Goal: Task Accomplishment & Management: Complete application form

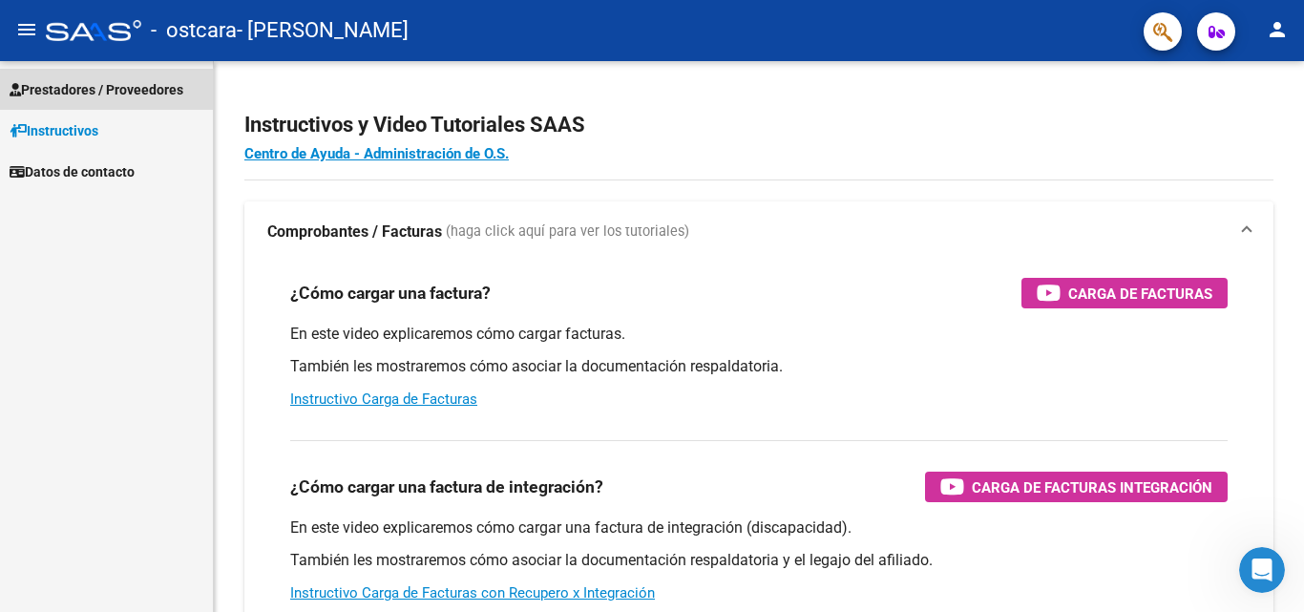
click at [137, 89] on span "Prestadores / Proveedores" at bounding box center [97, 89] width 174 height 21
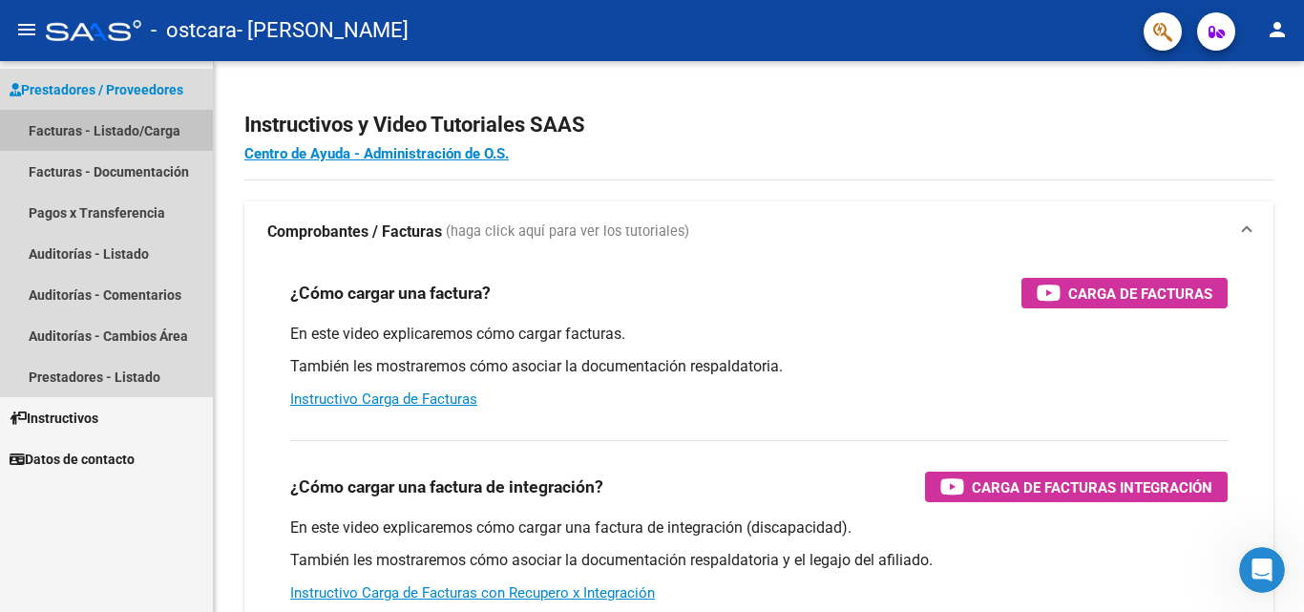
click at [148, 128] on link "Facturas - Listado/Carga" at bounding box center [106, 130] width 213 height 41
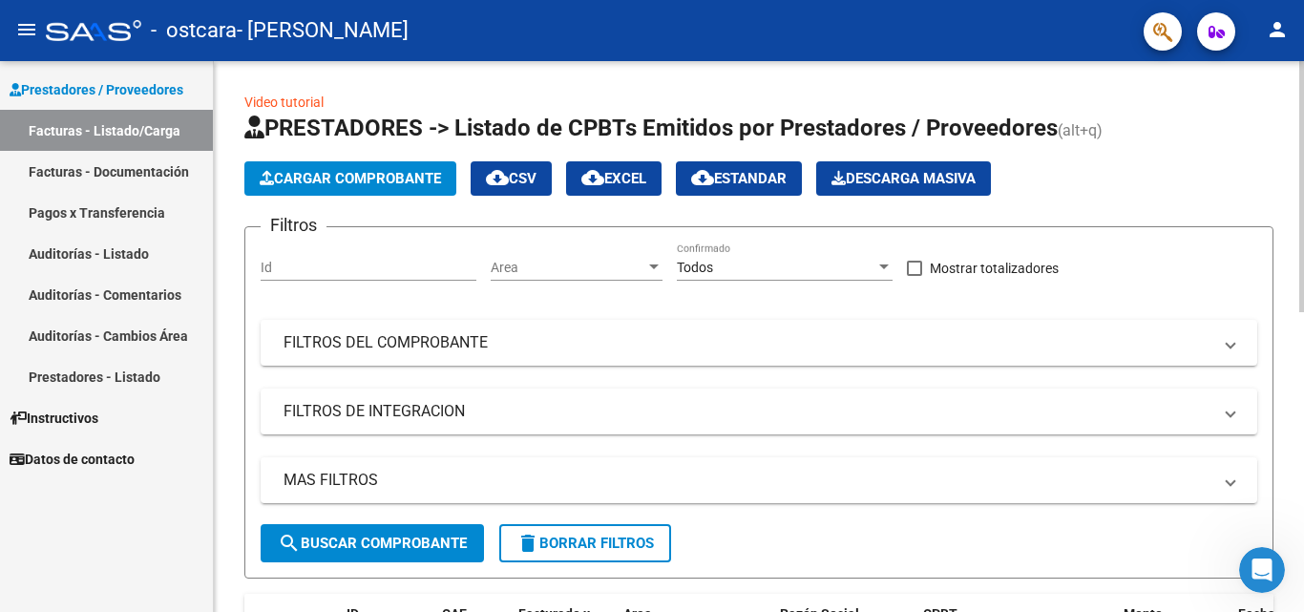
click at [363, 179] on span "Cargar Comprobante" at bounding box center [350, 178] width 181 height 17
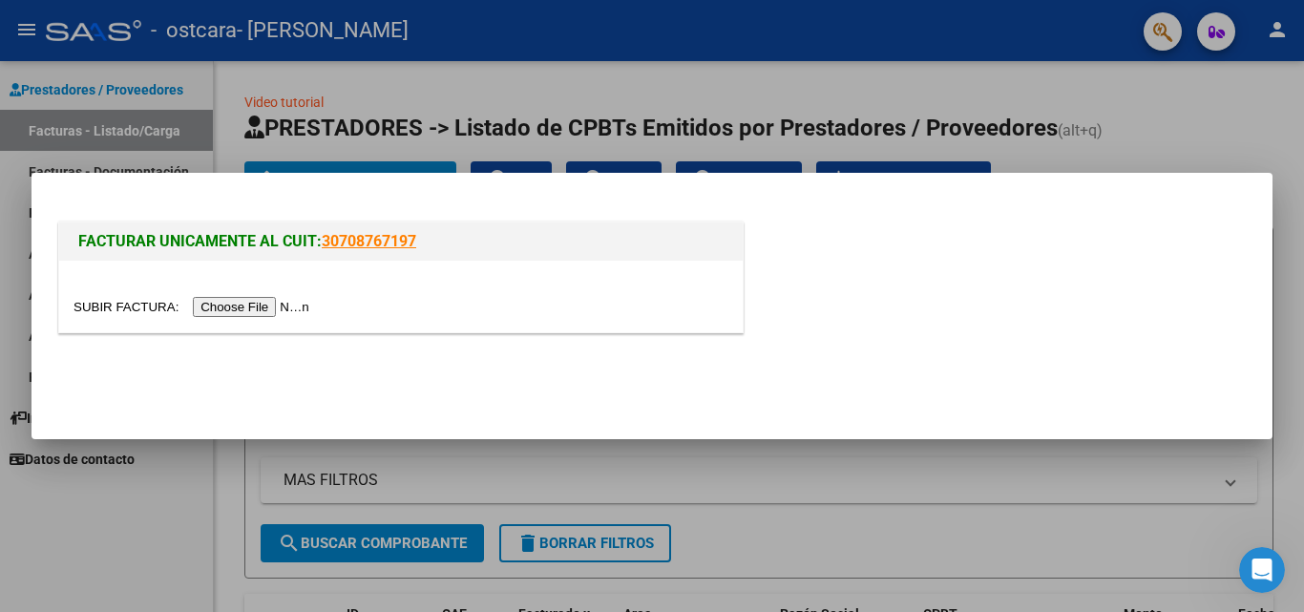
click at [234, 307] on input "file" at bounding box center [193, 307] width 241 height 20
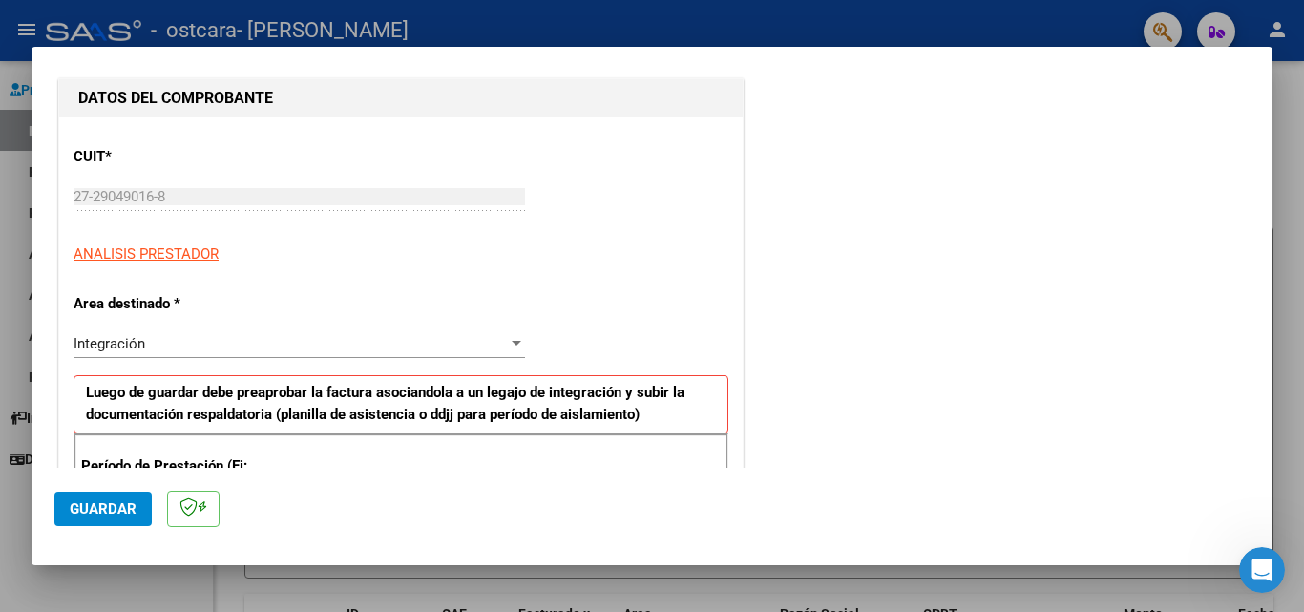
scroll to position [286, 0]
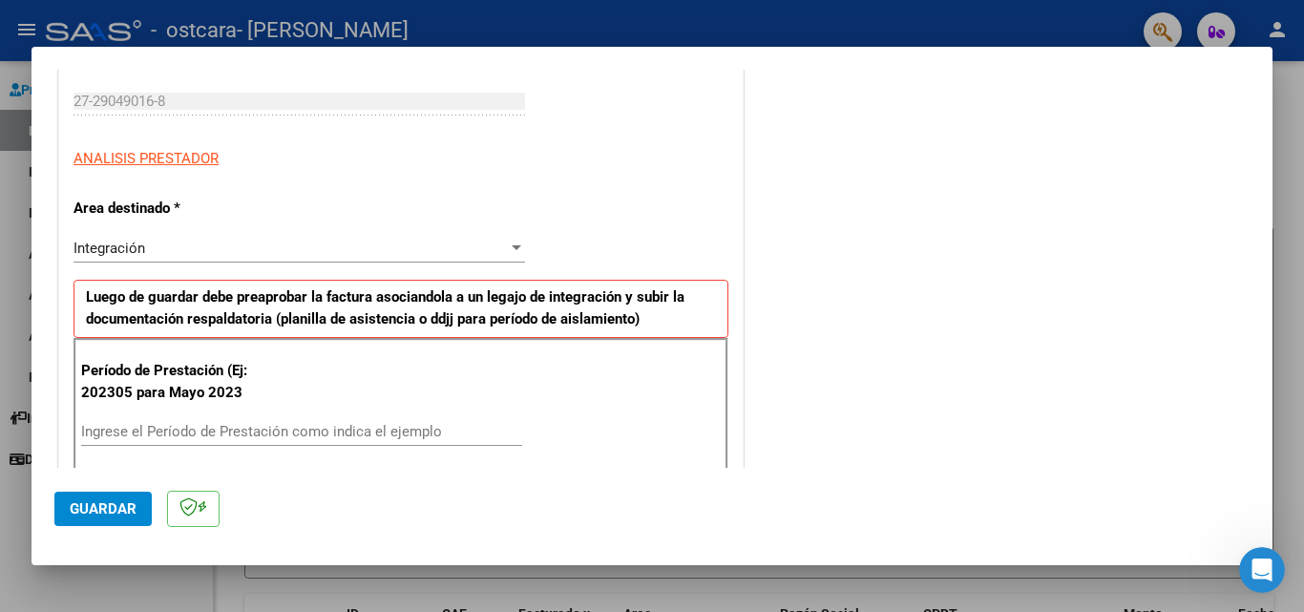
click at [200, 434] on input "Ingrese el Período de Prestación como indica el ejemplo" at bounding box center [301, 431] width 441 height 17
click at [195, 445] on div "Ingrese el Período de Prestación como indica el ejemplo" at bounding box center [301, 431] width 441 height 29
type input "0"
type input "202507"
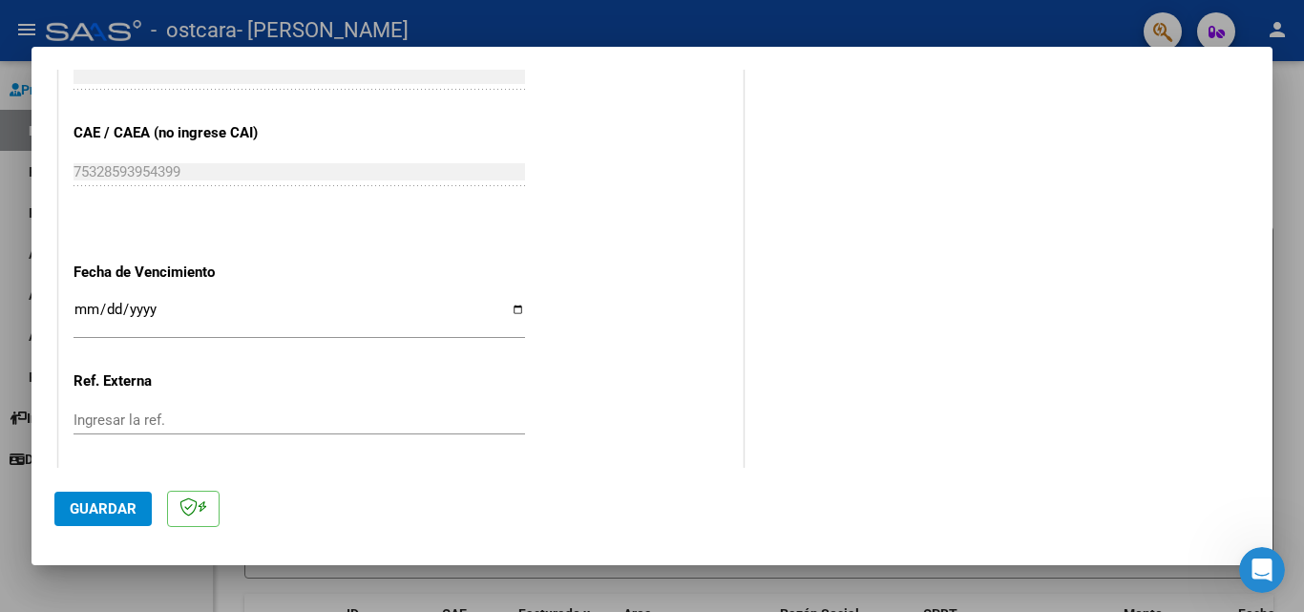
scroll to position [1241, 0]
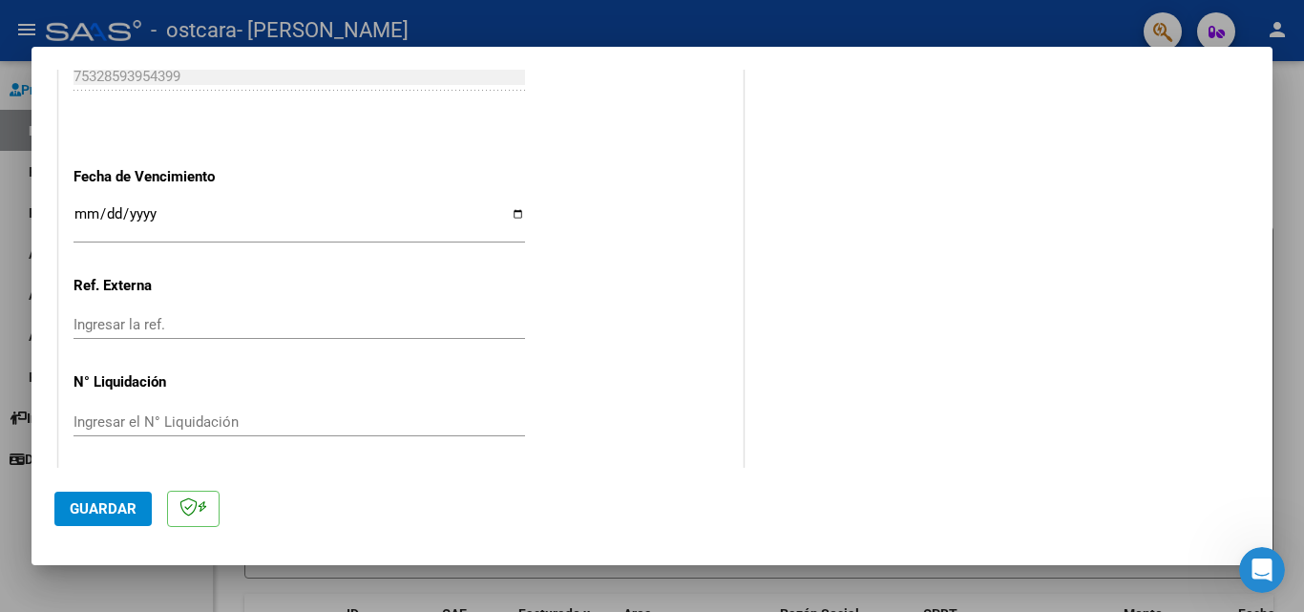
click at [176, 228] on input "Ingresar la fecha" at bounding box center [298, 221] width 451 height 31
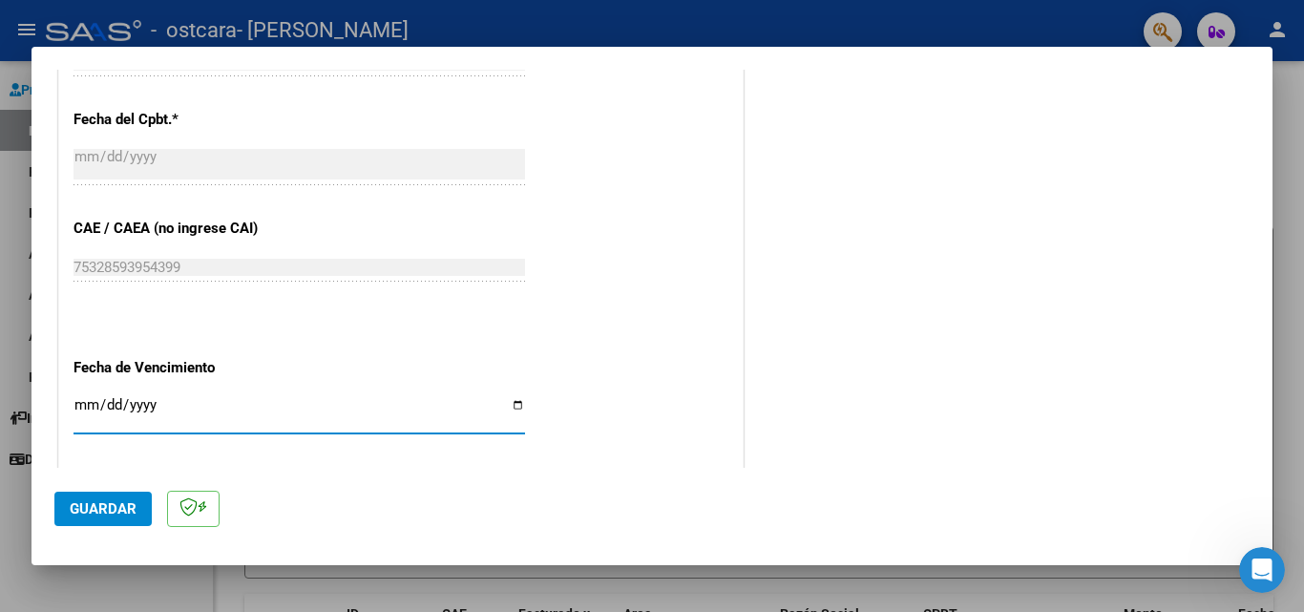
scroll to position [1145, 0]
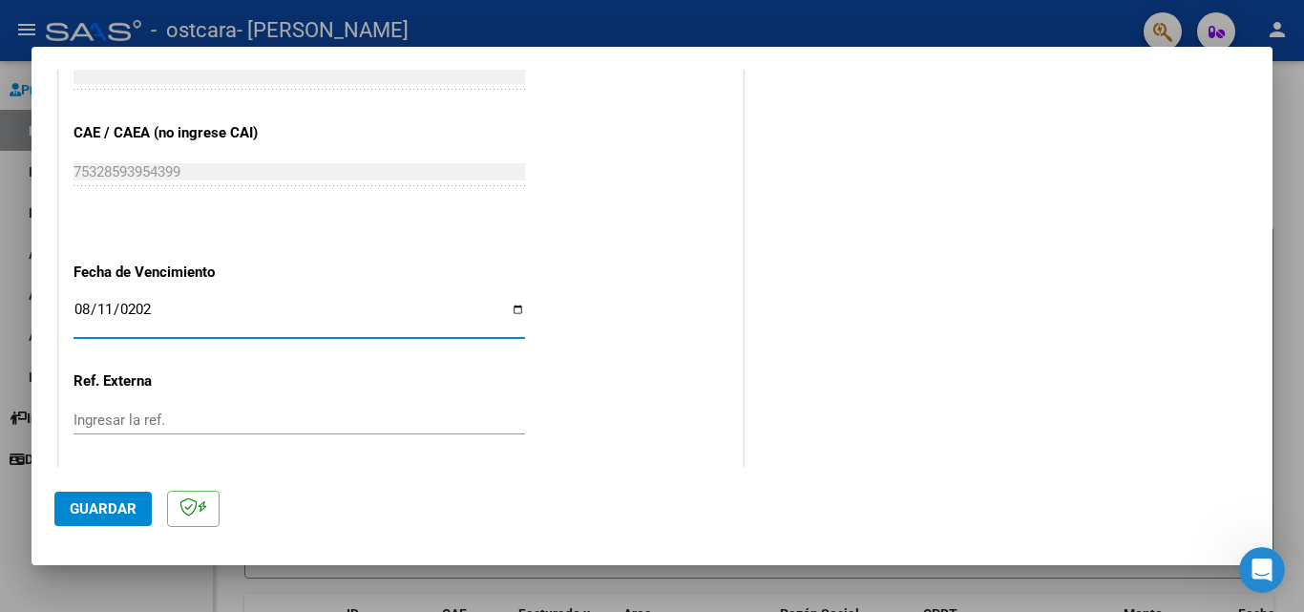
type input "[DATE]"
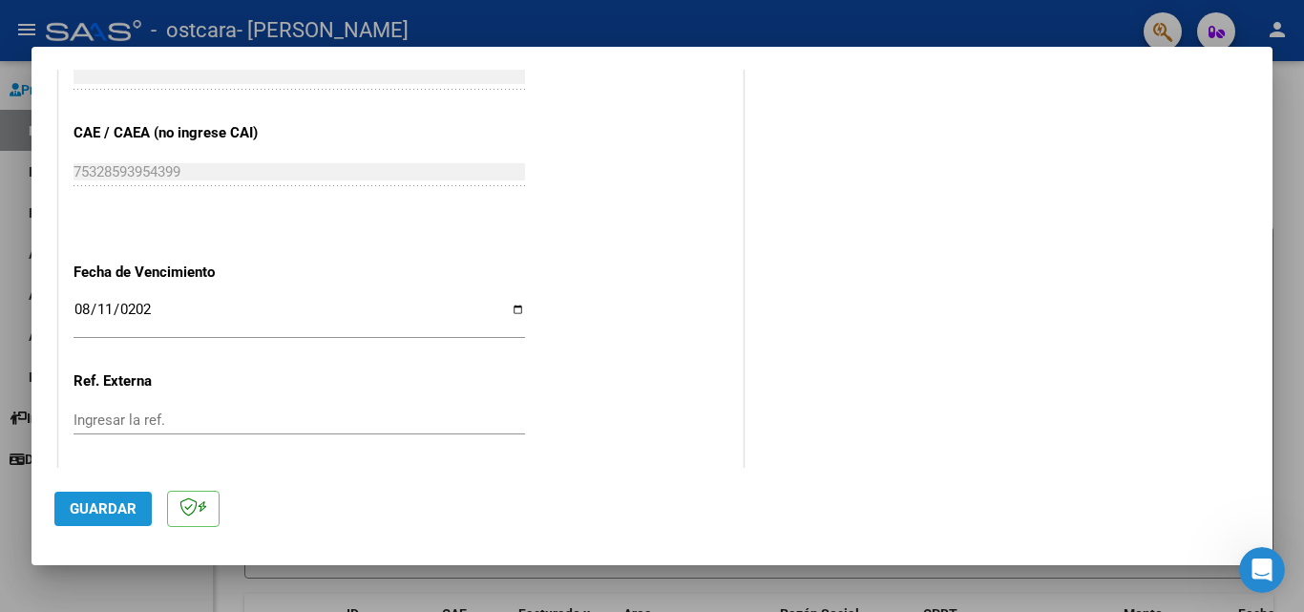
click at [104, 514] on span "Guardar" at bounding box center [103, 508] width 67 height 17
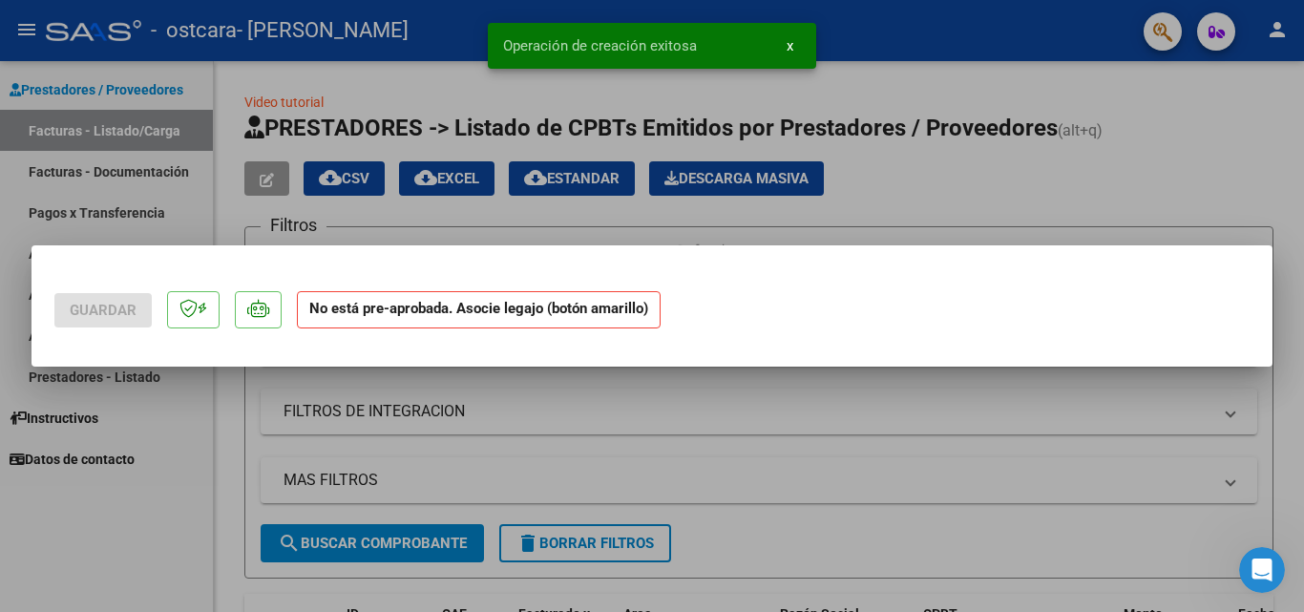
scroll to position [0, 0]
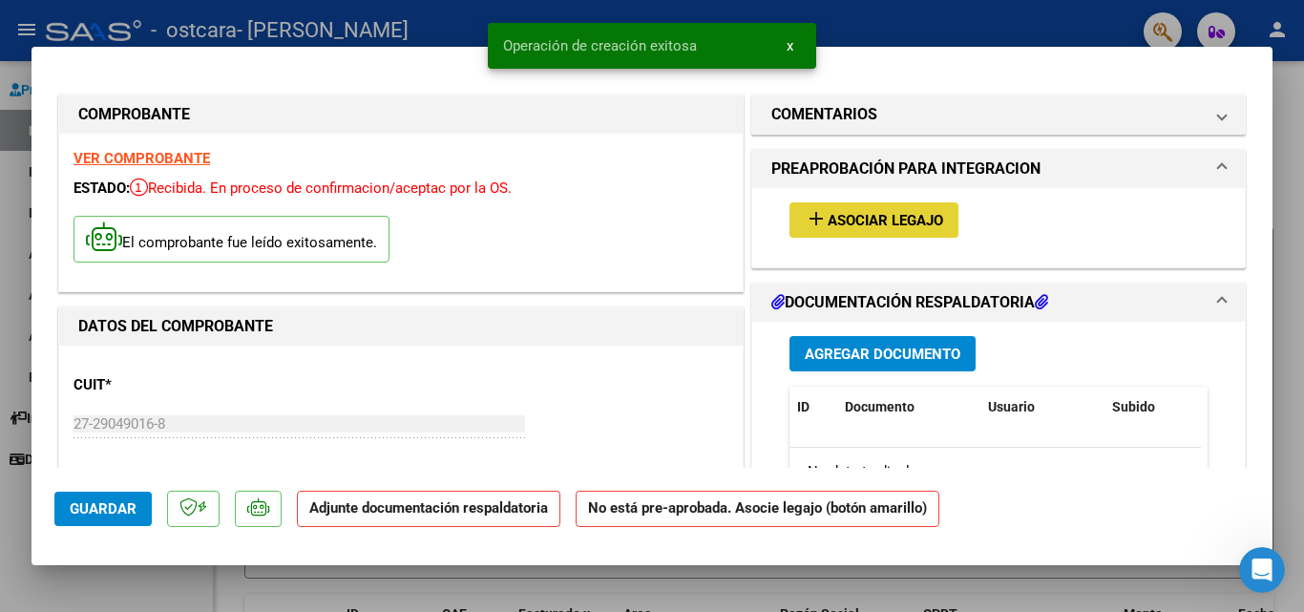
click at [929, 210] on button "add Asociar Legajo" at bounding box center [873, 219] width 169 height 35
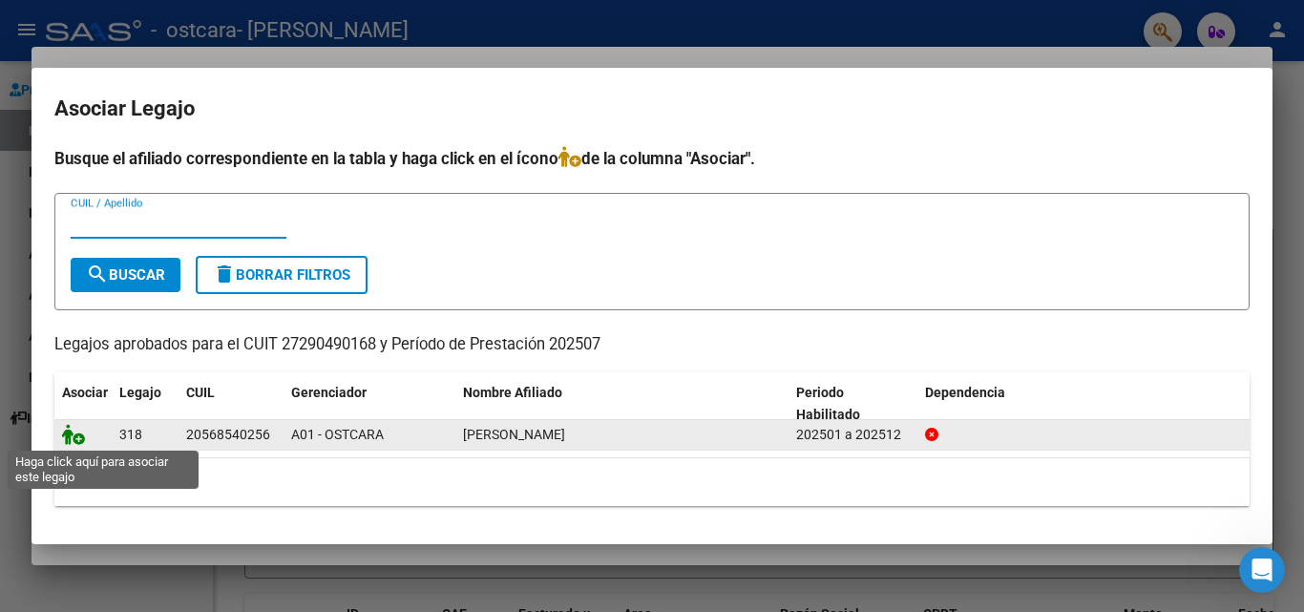
click at [82, 436] on icon at bounding box center [73, 434] width 23 height 21
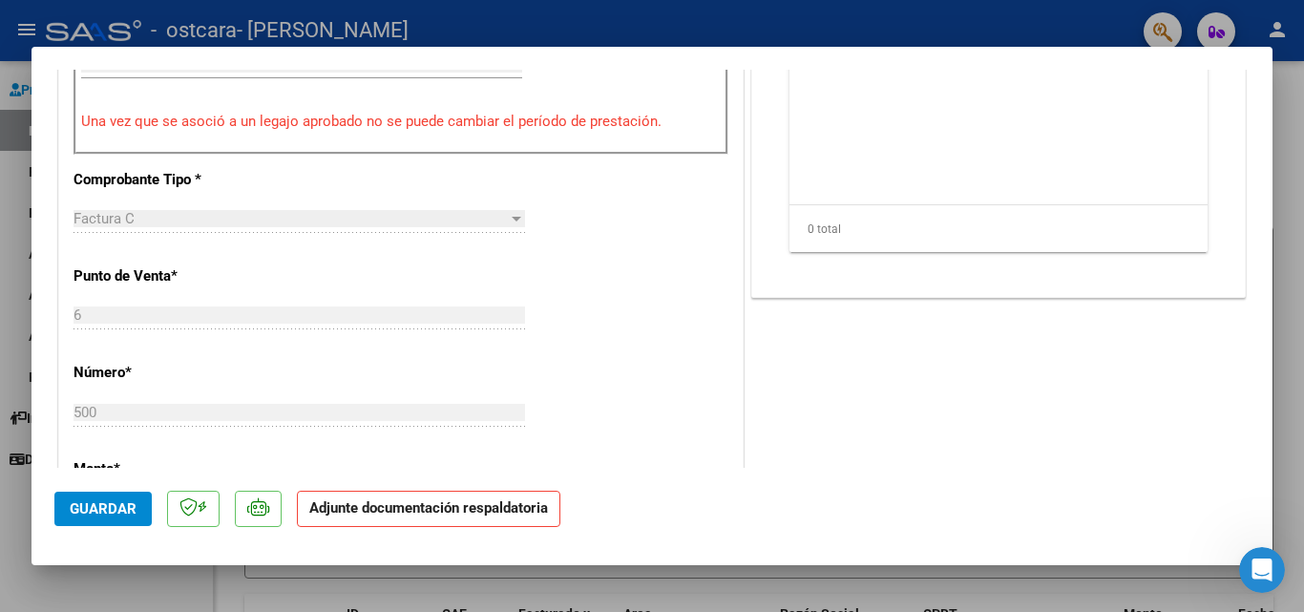
scroll to position [382, 0]
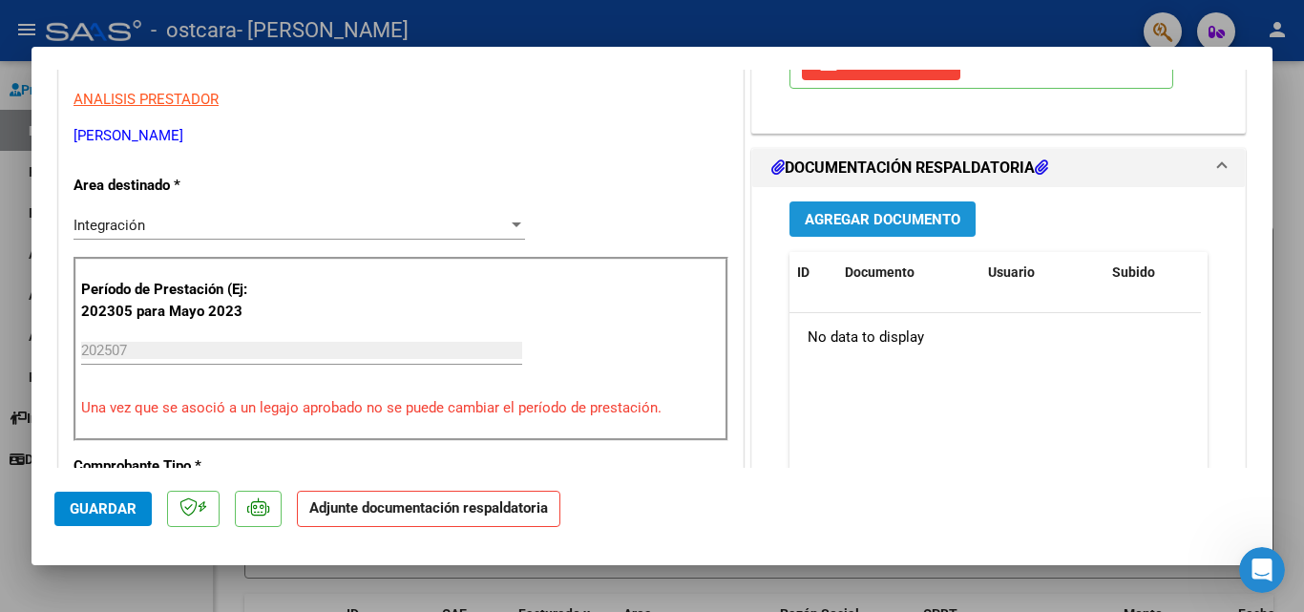
click at [829, 217] on span "Agregar Documento" at bounding box center [883, 219] width 156 height 17
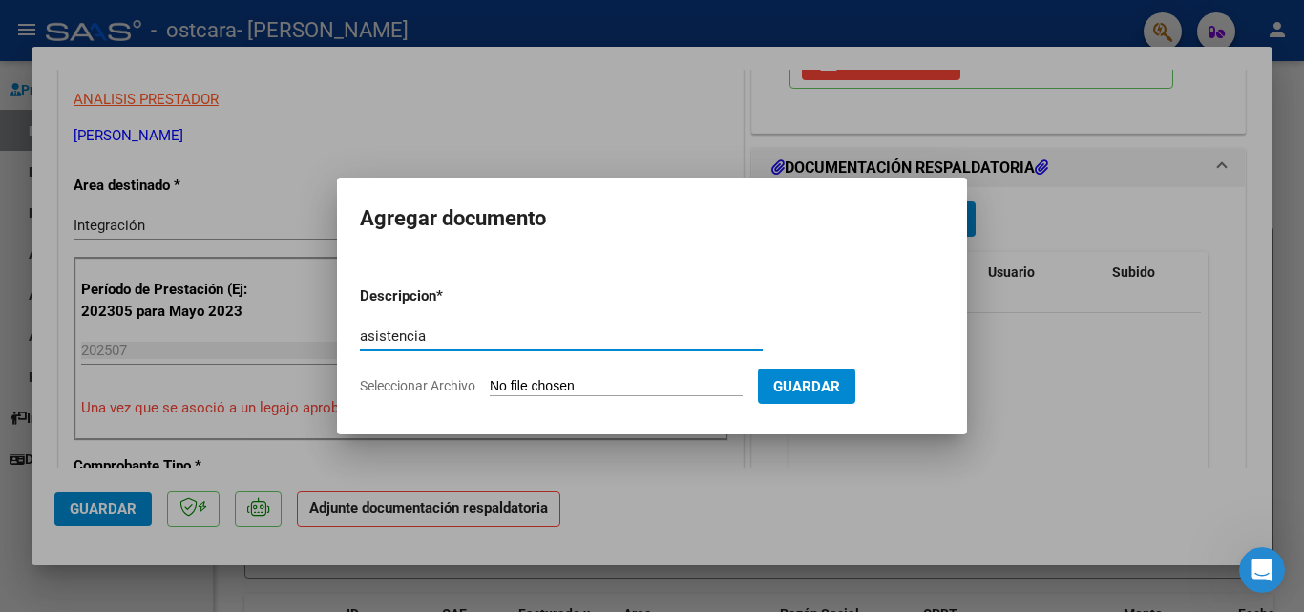
type input "asistencia"
click at [465, 386] on span "Seleccionar Archivo" at bounding box center [417, 385] width 115 height 15
click at [490, 386] on input "Seleccionar Archivo" at bounding box center [616, 387] width 253 height 18
type input "C:\fakepath\Asist TO [DATE] - Peralta.pdf"
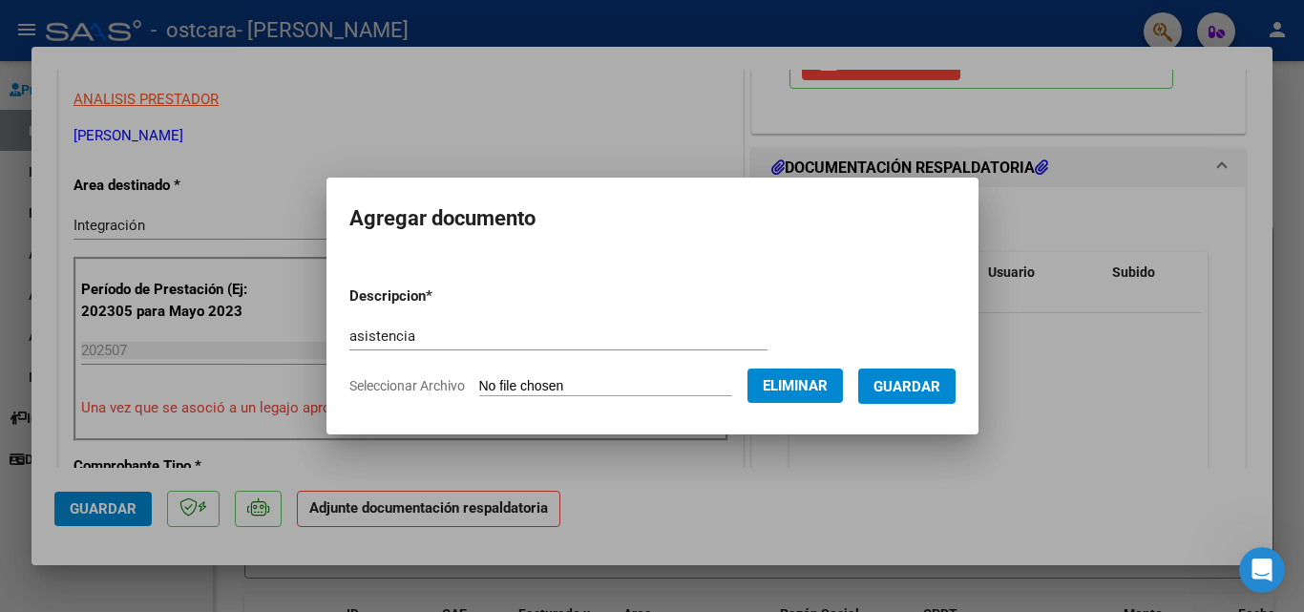
click at [893, 393] on span "Guardar" at bounding box center [906, 386] width 67 height 17
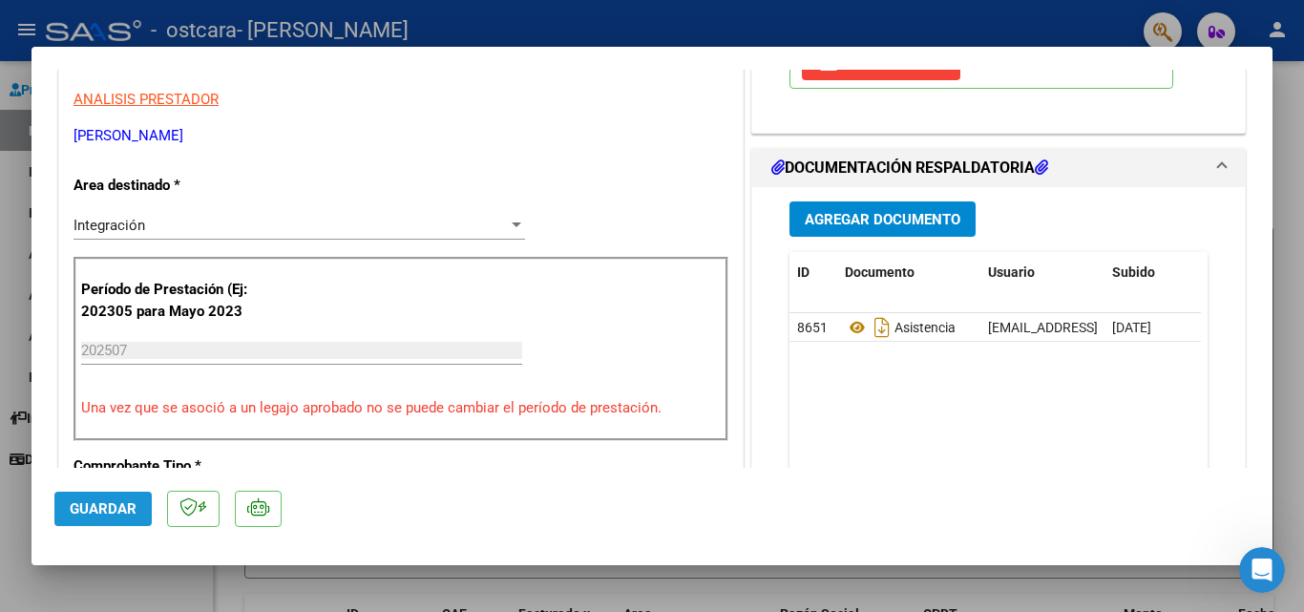
click at [98, 503] on span "Guardar" at bounding box center [103, 508] width 67 height 17
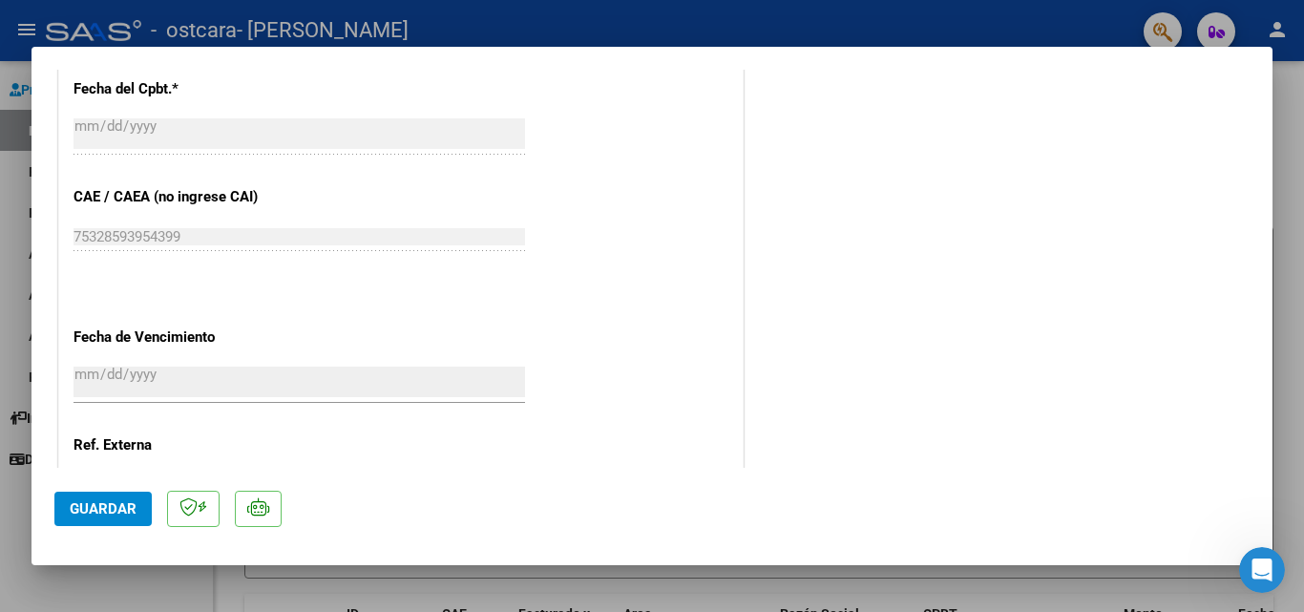
scroll to position [1311, 0]
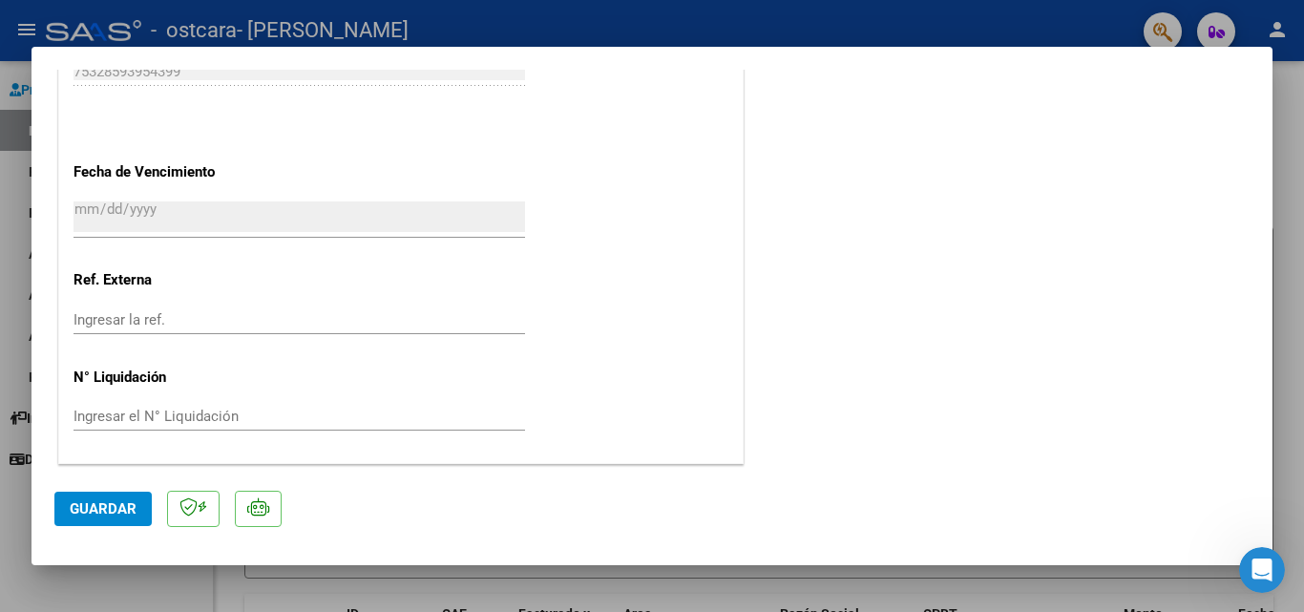
click at [102, 507] on span "Guardar" at bounding box center [103, 508] width 67 height 17
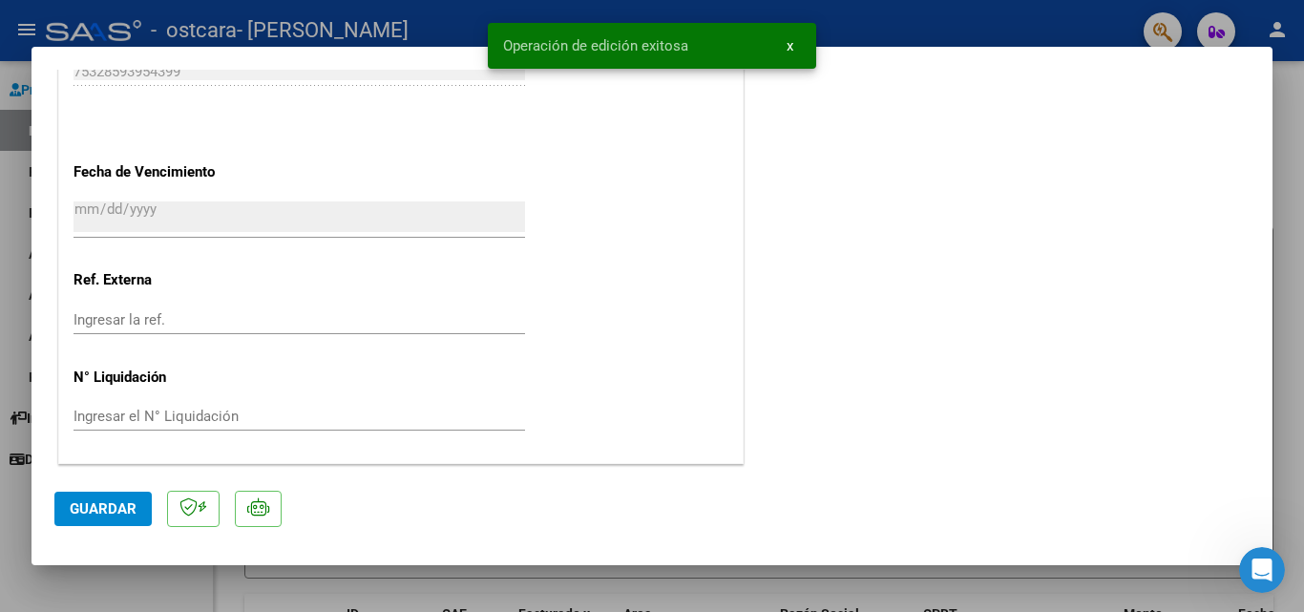
click at [790, 47] on span "x" at bounding box center [790, 45] width 7 height 17
